Goal: Task Accomplishment & Management: Manage account settings

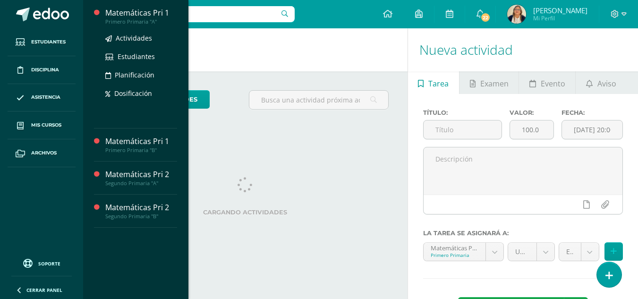
drag, startPoint x: 0, startPoint y: 0, endPoint x: 126, endPoint y: 14, distance: 127.2
click at [126, 14] on div "Matemáticas Pri 1" at bounding box center [141, 13] width 72 height 11
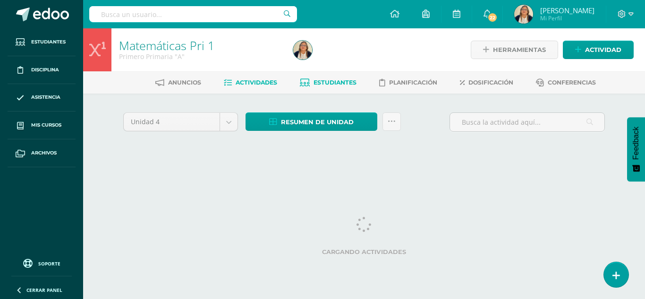
click at [337, 85] on span "Estudiantes" at bounding box center [334, 82] width 43 height 7
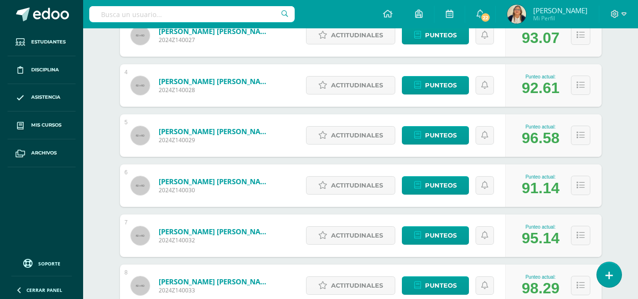
scroll to position [386, 0]
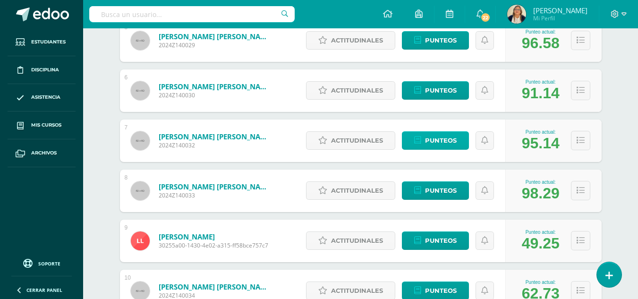
drag, startPoint x: 641, startPoint y: 54, endPoint x: 424, endPoint y: 134, distance: 231.5
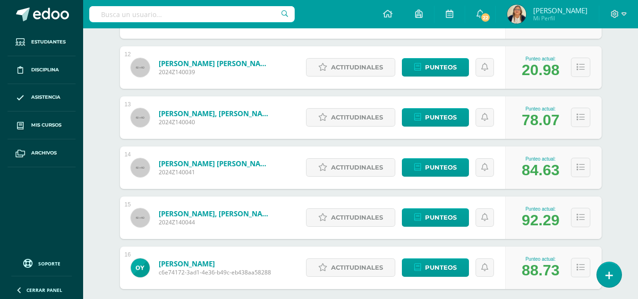
scroll to position [711, 0]
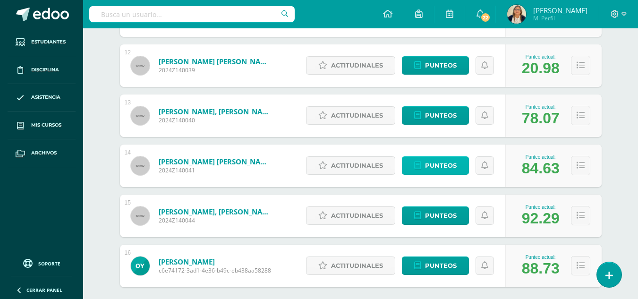
click at [426, 162] on span "Punteos" at bounding box center [441, 165] width 32 height 17
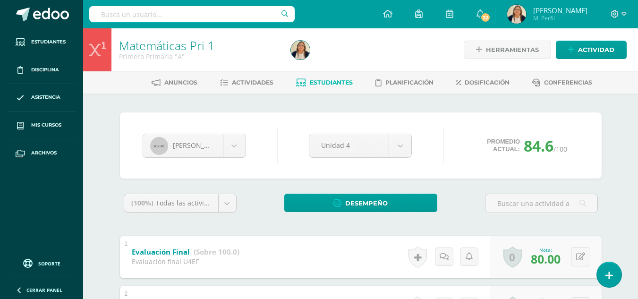
click at [633, 29] on div "Matemáticas Pri 1 Primero Primaria "A" Herramientas Detalle de asistencias Acti…" at bounding box center [360, 49] width 554 height 43
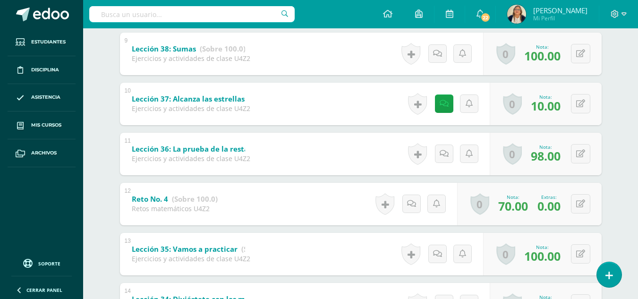
scroll to position [569, 0]
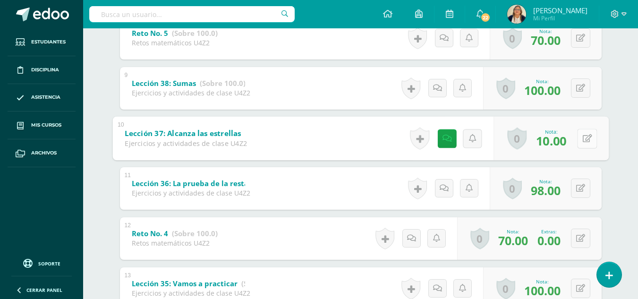
click at [582, 138] on icon at bounding box center [586, 138] width 9 height 8
type input "90"
click at [557, 145] on link at bounding box center [561, 141] width 19 height 19
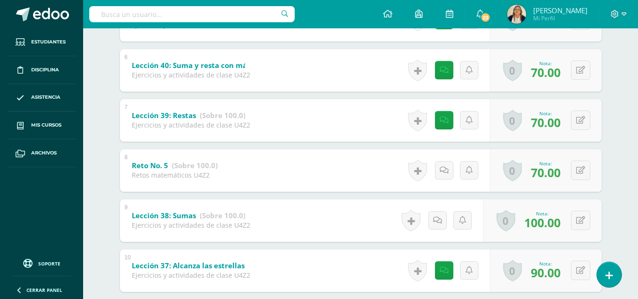
scroll to position [418, 0]
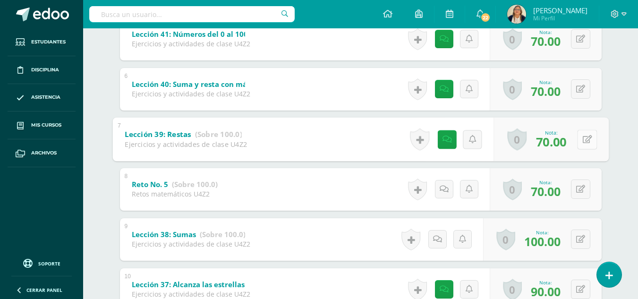
click at [582, 140] on icon at bounding box center [586, 139] width 9 height 8
type input "100"
click at [566, 143] on link at bounding box center [561, 142] width 19 height 19
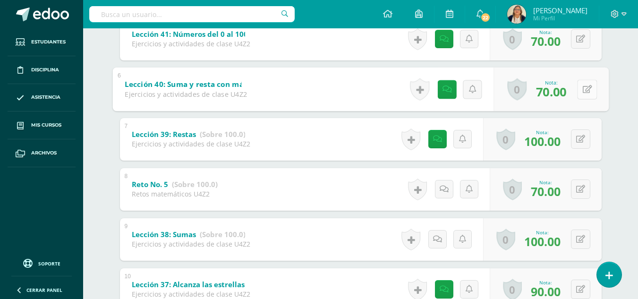
click at [578, 88] on button at bounding box center [587, 89] width 20 height 20
type input "100"
click at [563, 88] on icon at bounding box center [561, 92] width 8 height 8
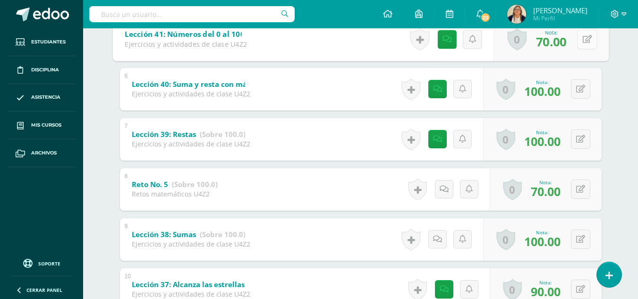
click at [582, 42] on icon at bounding box center [586, 39] width 9 height 8
type input "100"
click at [563, 42] on icon at bounding box center [561, 42] width 8 height 8
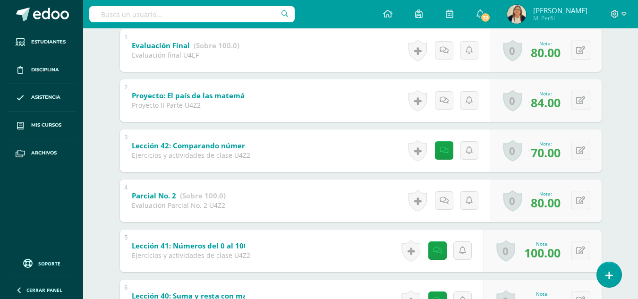
scroll to position [202, 0]
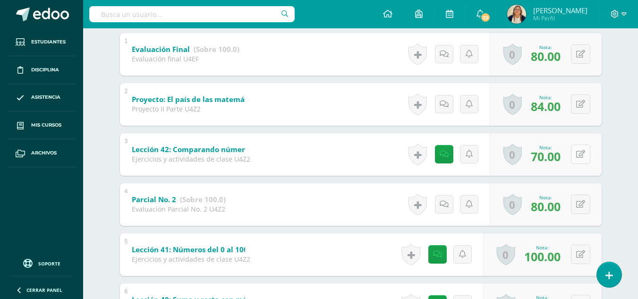
click at [582, 157] on icon at bounding box center [580, 154] width 9 height 8
type input "100"
click at [563, 158] on icon at bounding box center [561, 157] width 8 height 8
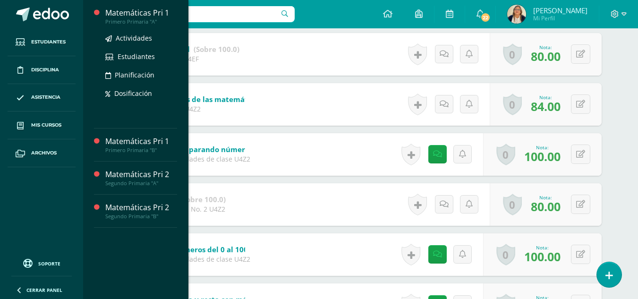
click at [135, 12] on div "Matemáticas Pri 1" at bounding box center [141, 13] width 72 height 11
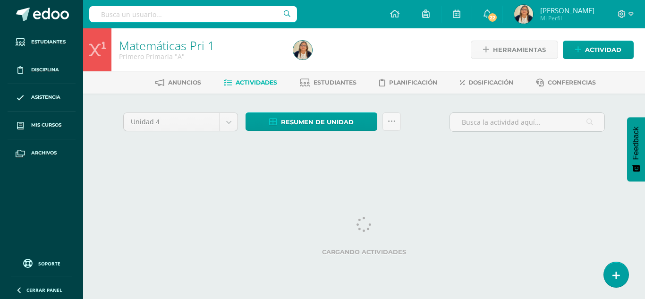
click at [252, 78] on link "Actividades" at bounding box center [250, 82] width 53 height 15
